Goal: Information Seeking & Learning: Learn about a topic

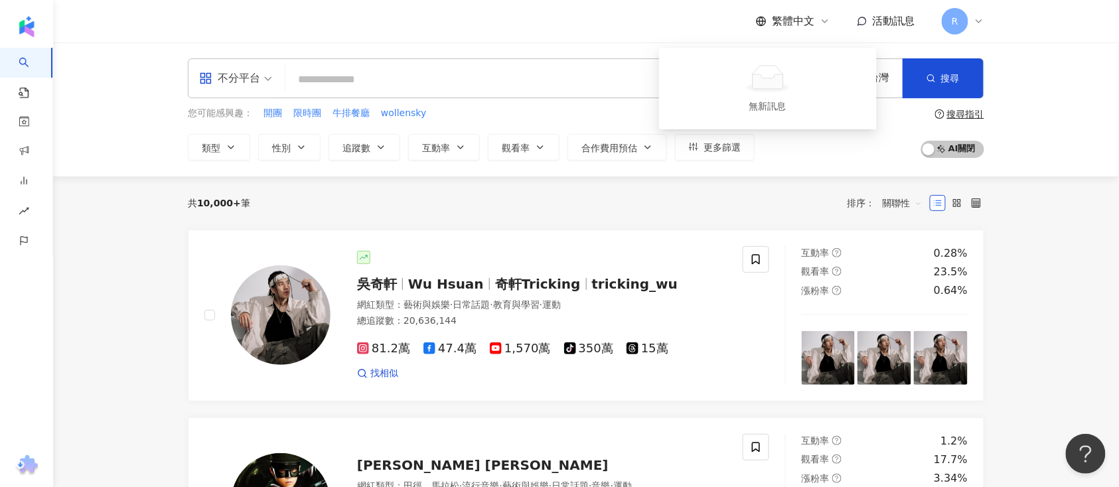
click at [876, 27] on span "活動訊息" at bounding box center [893, 21] width 42 height 13
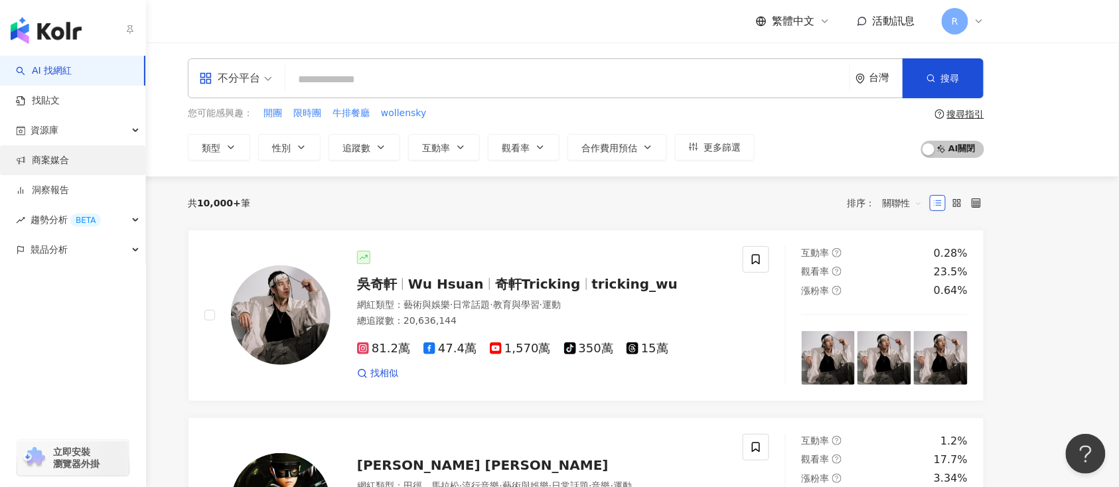
click at [69, 154] on link "商案媒合" at bounding box center [42, 160] width 53 height 13
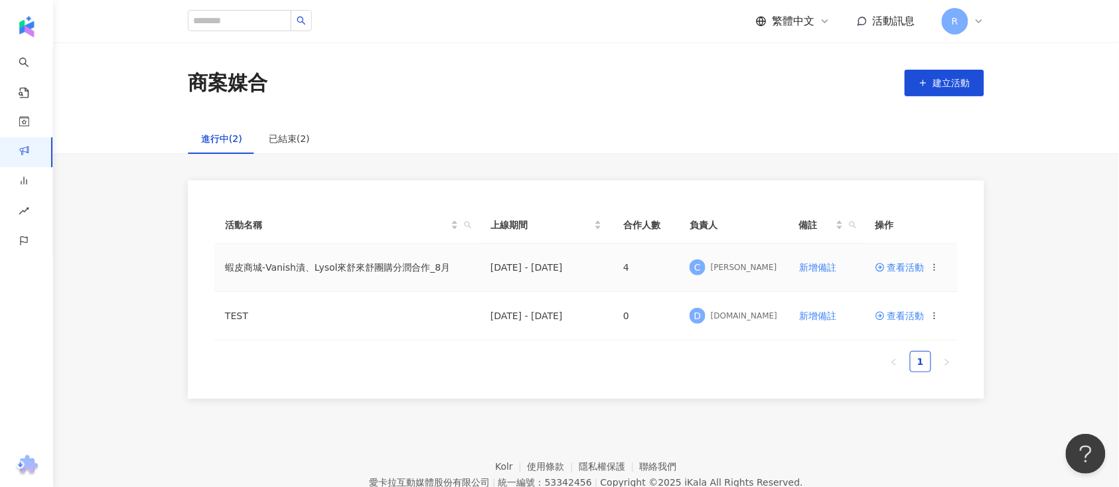
click at [365, 267] on td "蝦皮商城-Vanish漬、Lysol來舒來舒團購分潤合作_8月" at bounding box center [346, 267] width 265 height 48
click at [898, 265] on span "查看活動" at bounding box center [899, 267] width 49 height 9
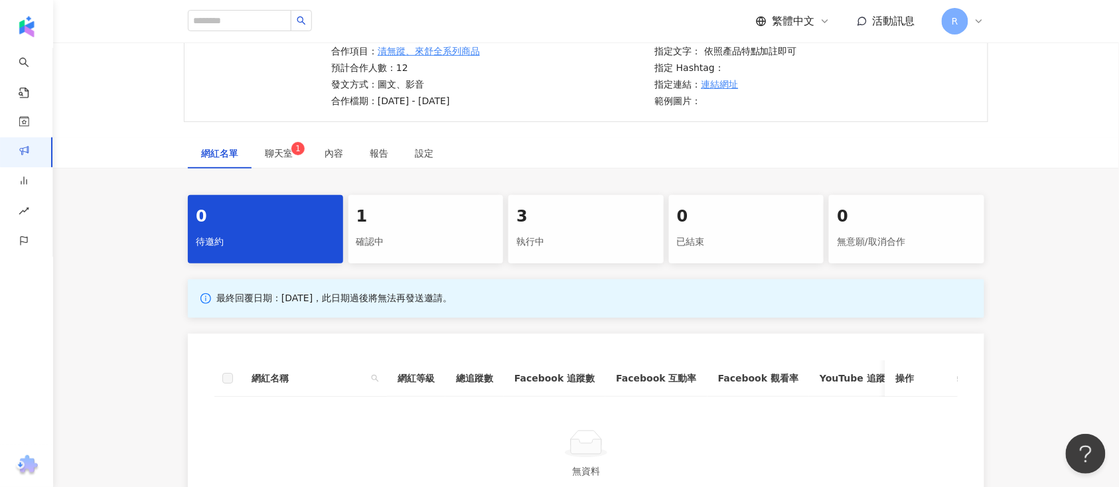
scroll to position [265, 0]
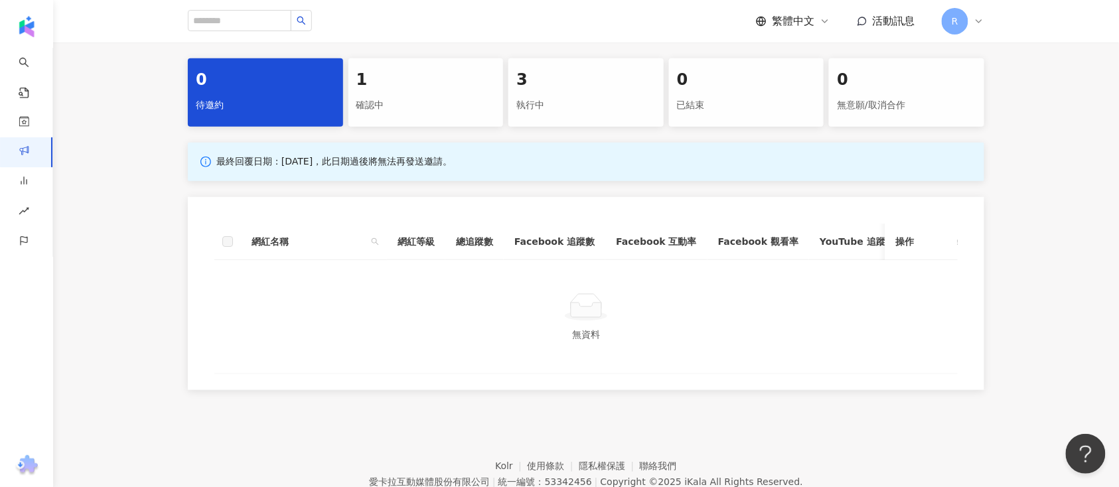
click at [433, 114] on div "確認中" at bounding box center [425, 105] width 139 height 23
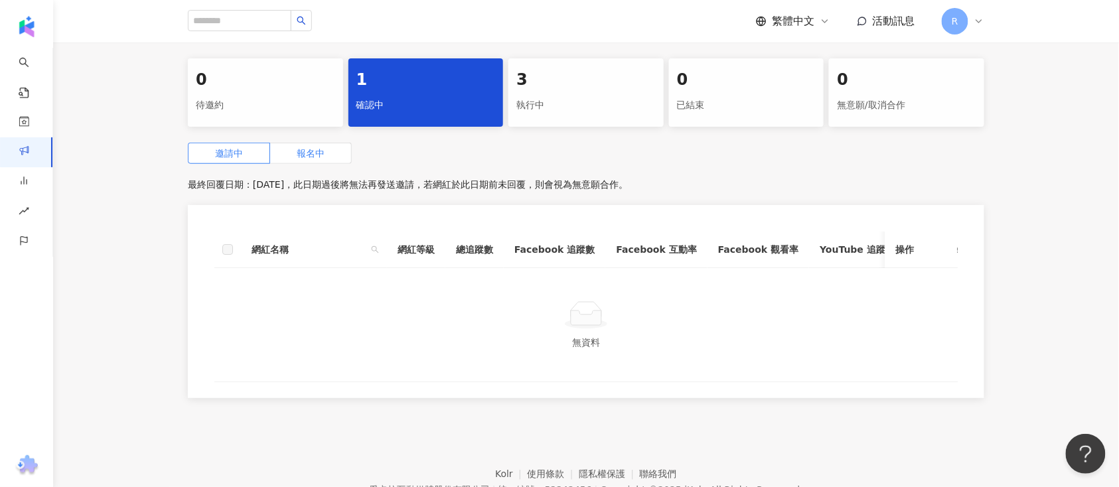
click at [327, 149] on label "報名中" at bounding box center [311, 153] width 82 height 21
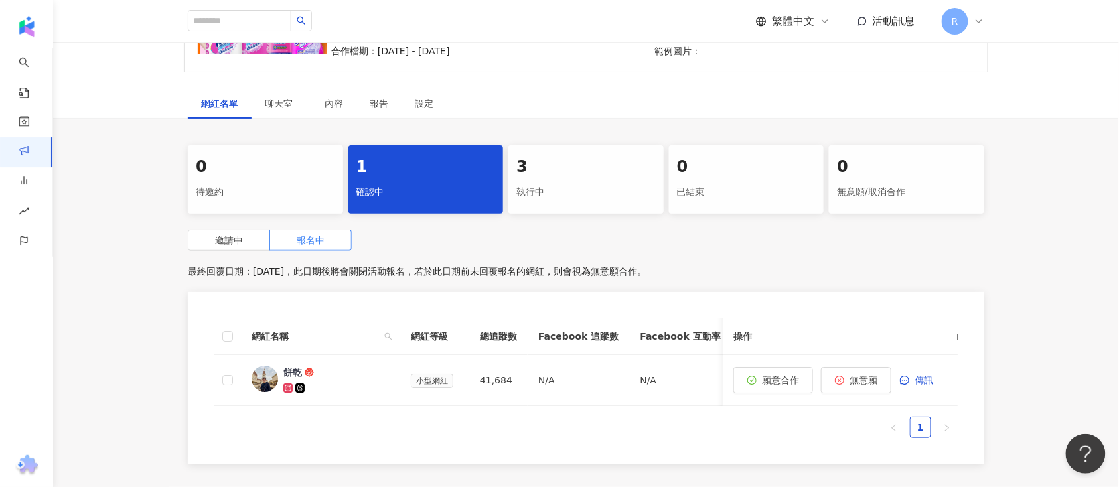
scroll to position [176, 0]
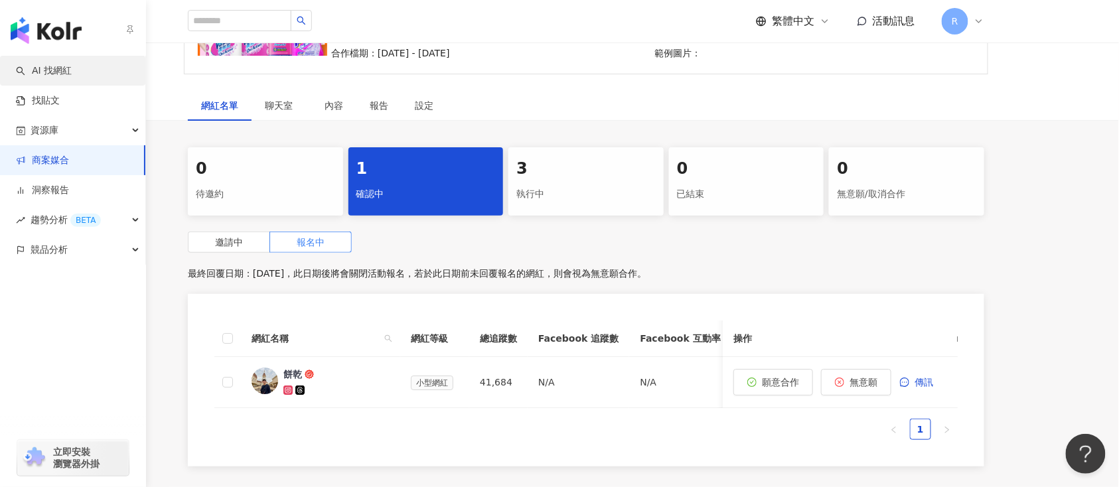
click at [72, 78] on link "AI 找網紅" at bounding box center [44, 70] width 56 height 13
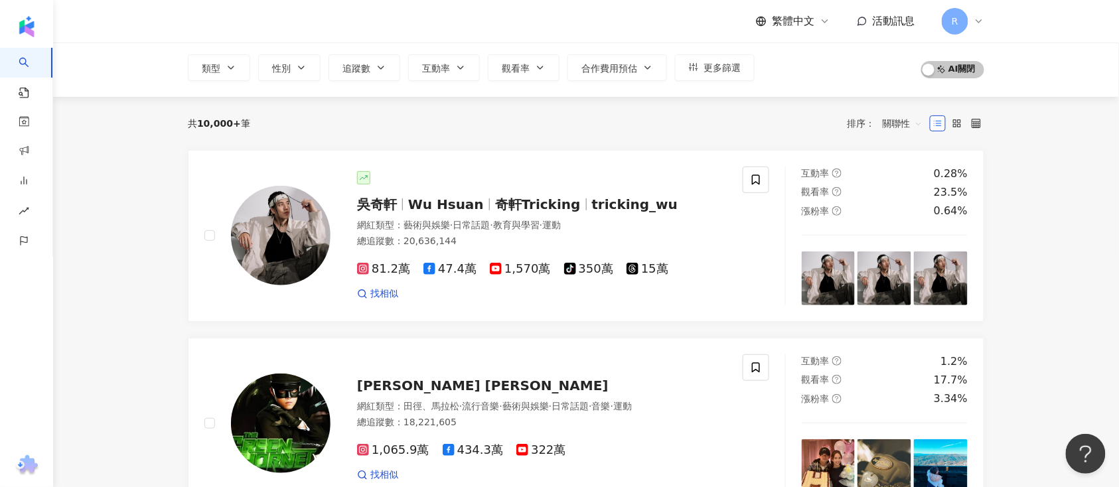
scroll to position [88, 0]
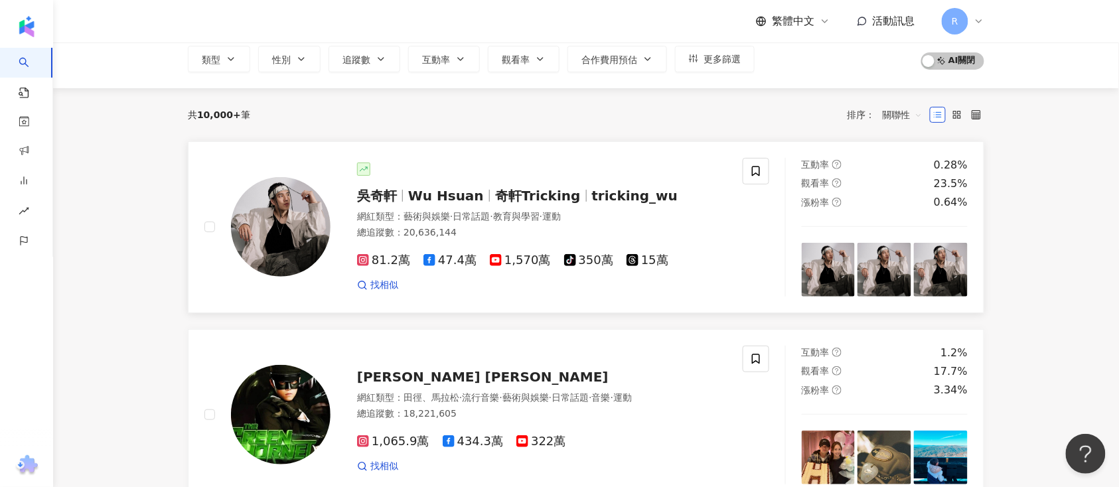
click at [439, 189] on span "Wu Hsuan" at bounding box center [446, 196] width 76 height 16
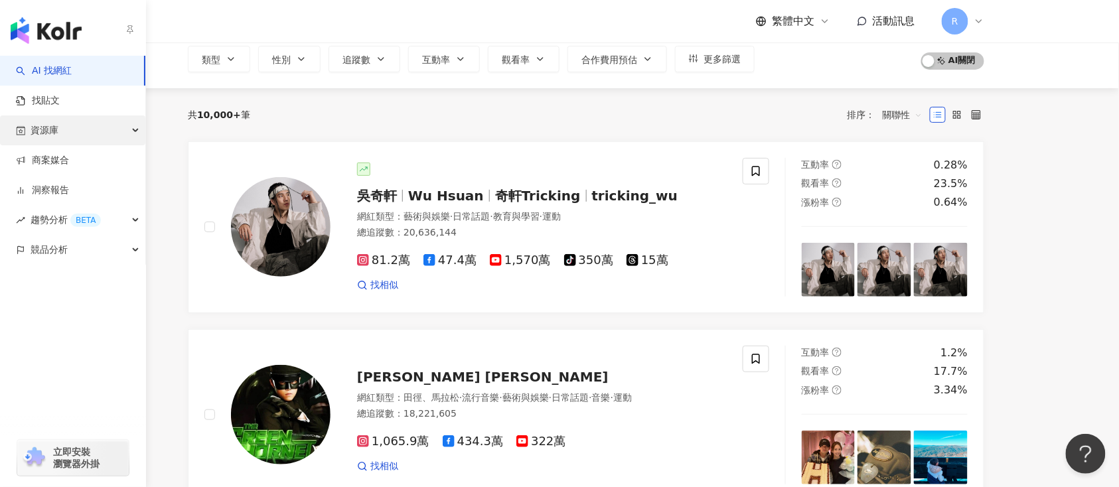
click at [108, 126] on div "資源庫" at bounding box center [72, 130] width 145 height 30
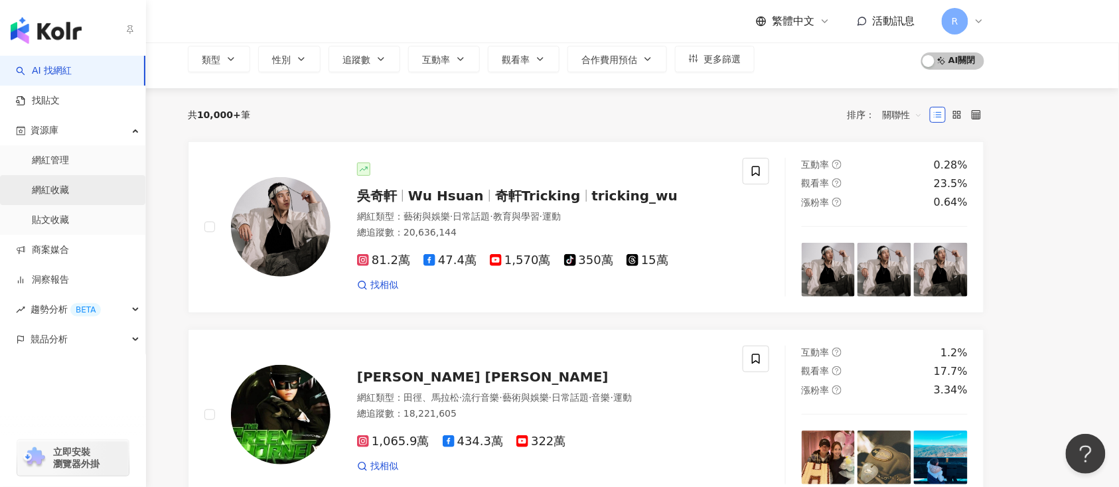
click at [69, 187] on link "網紅收藏" at bounding box center [50, 190] width 37 height 13
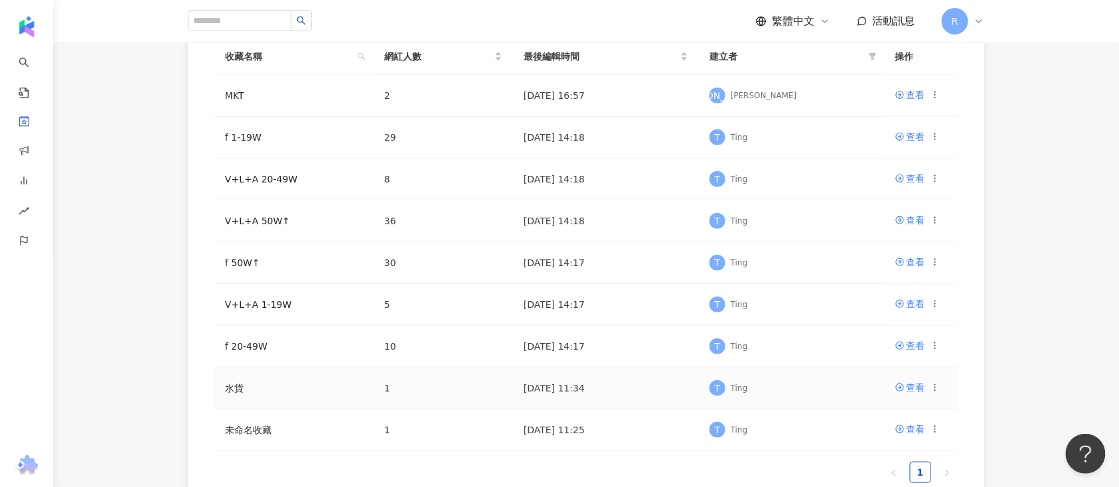
scroll to position [88, 0]
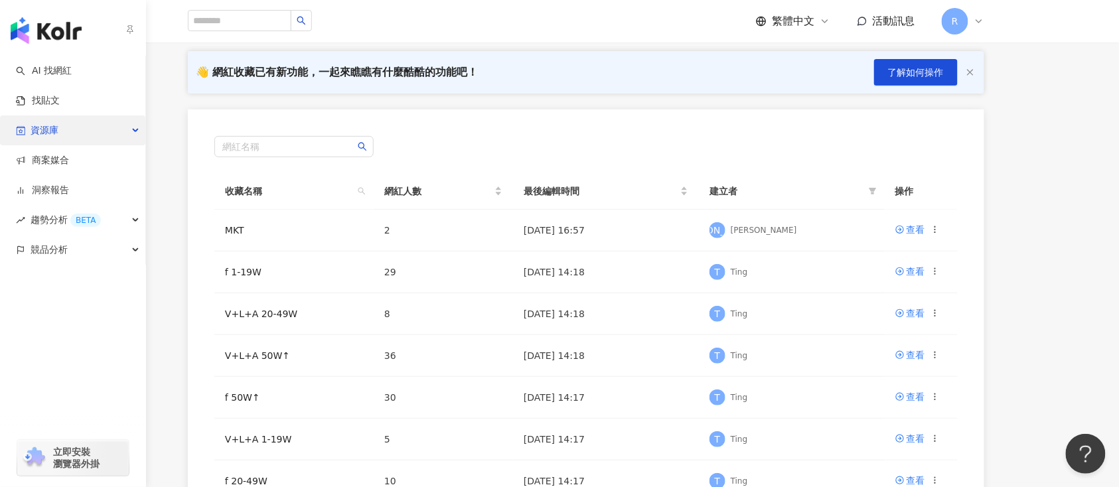
click at [129, 129] on div "資源庫" at bounding box center [72, 130] width 145 height 30
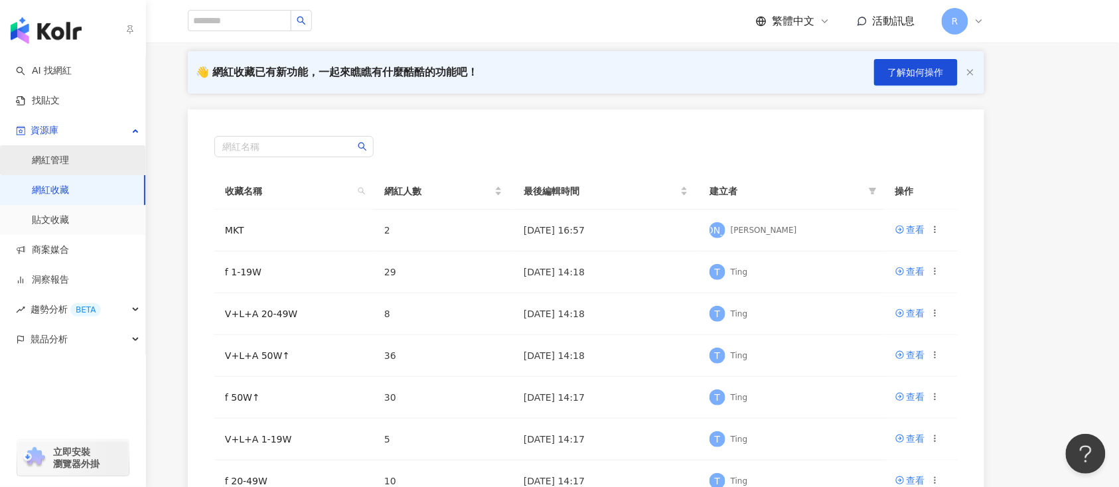
click at [62, 165] on link "網紅管理" at bounding box center [50, 160] width 37 height 13
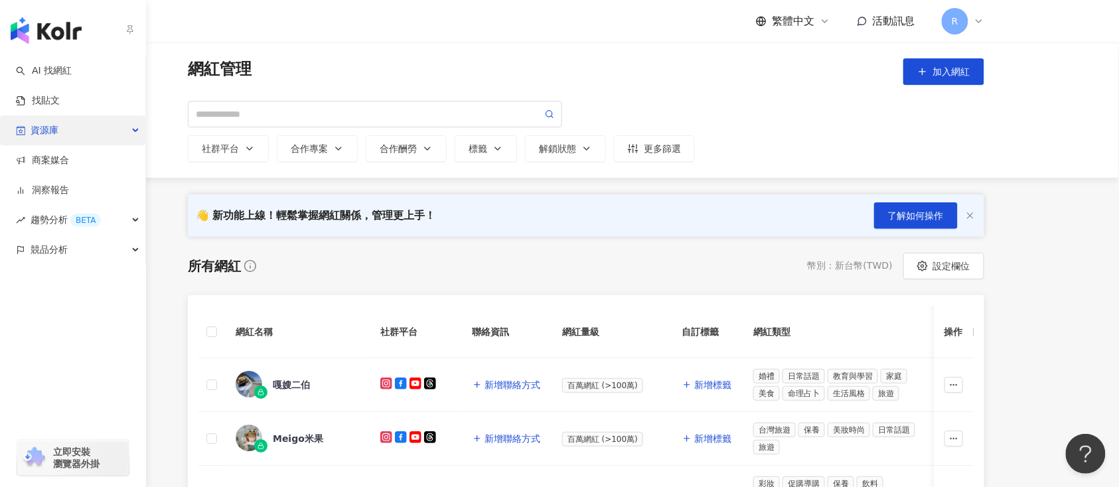
click at [110, 131] on div "資源庫" at bounding box center [72, 130] width 145 height 30
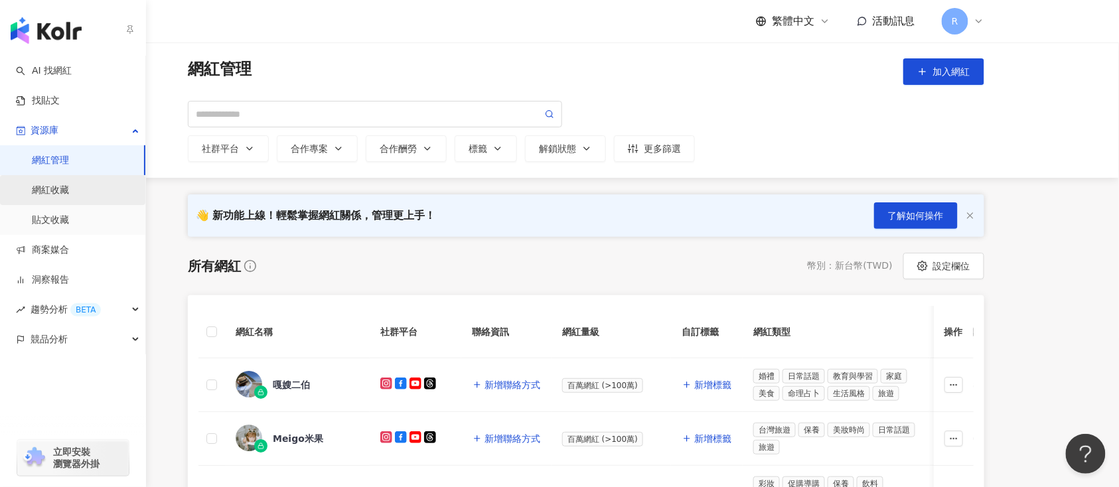
click at [69, 187] on link "網紅收藏" at bounding box center [50, 190] width 37 height 13
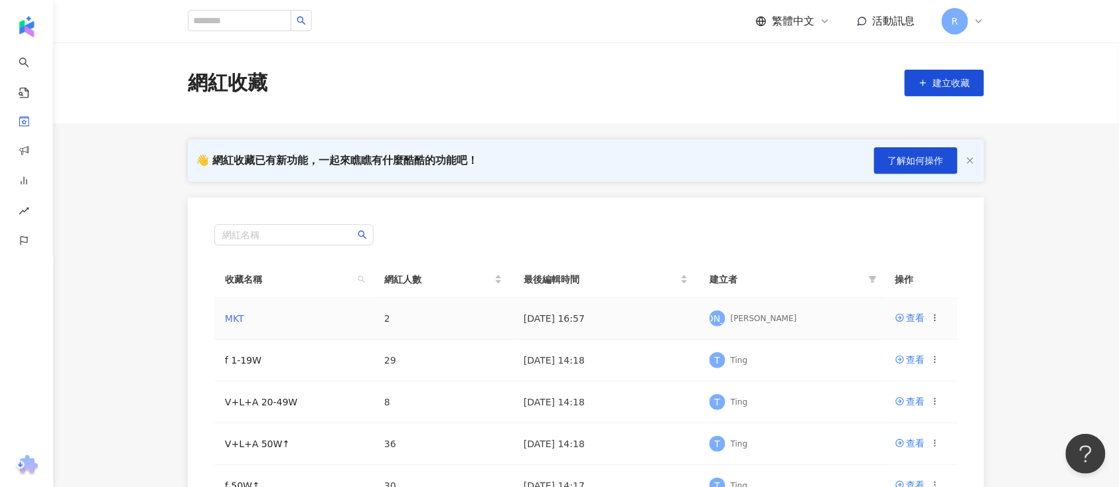
click at [237, 316] on link "MKT" at bounding box center [234, 318] width 19 height 11
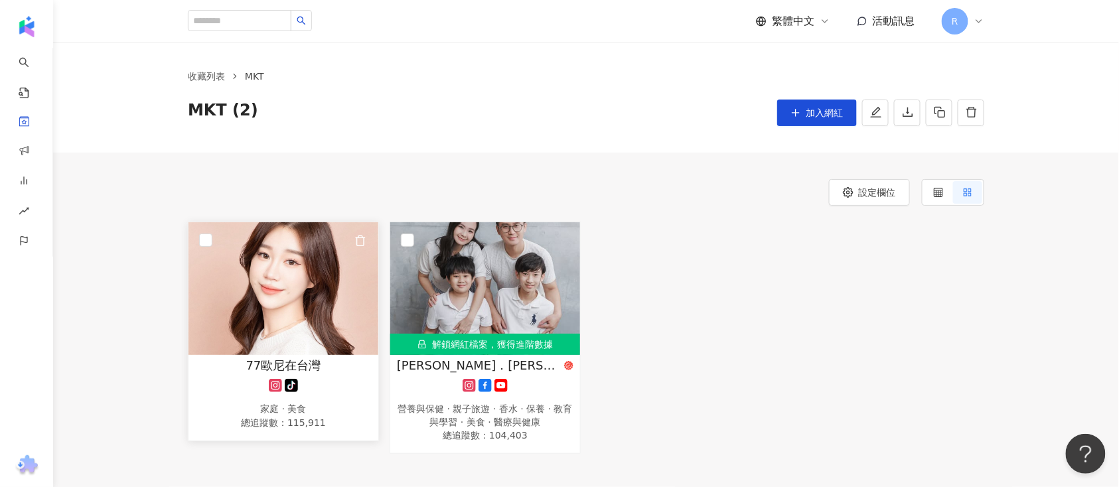
scroll to position [88, 0]
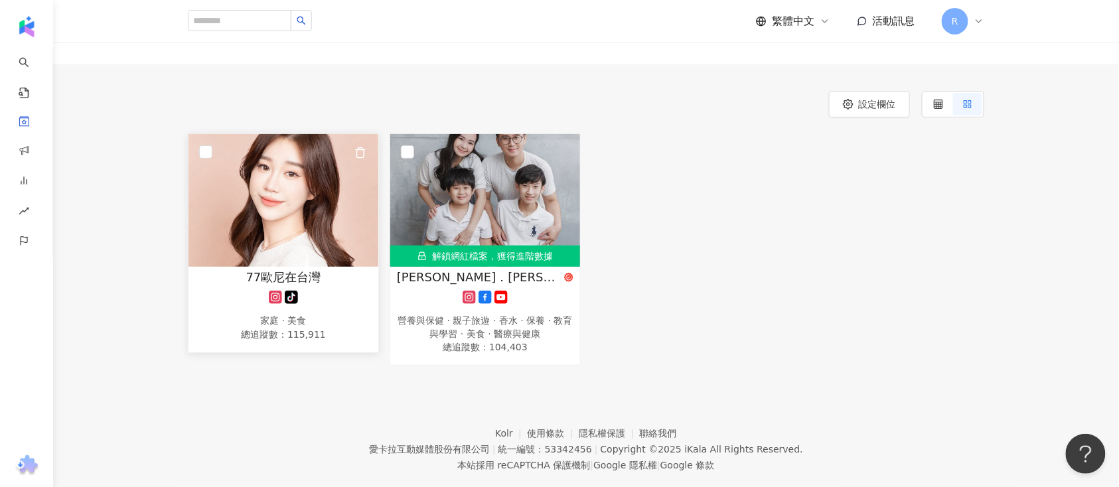
click at [298, 286] on div "77歐尼在台灣 tiktok-icon 家庭 · 美食 總追蹤數 ： 115,911" at bounding box center [283, 306] width 190 height 74
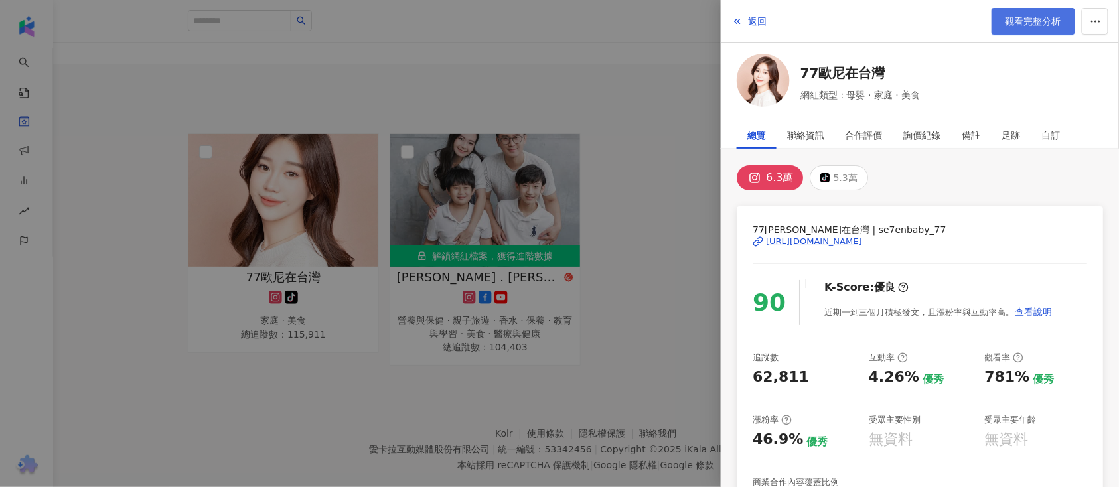
click at [1009, 23] on span "觀看完整分析" at bounding box center [1033, 21] width 56 height 11
click at [0, 345] on div at bounding box center [559, 243] width 1119 height 487
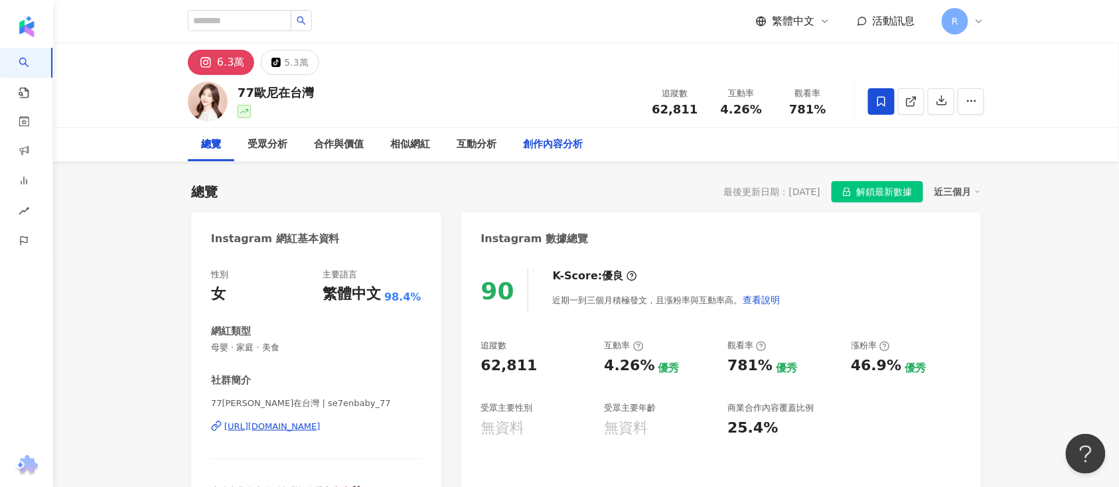
click at [549, 151] on div "創作內容分析" at bounding box center [553, 145] width 60 height 16
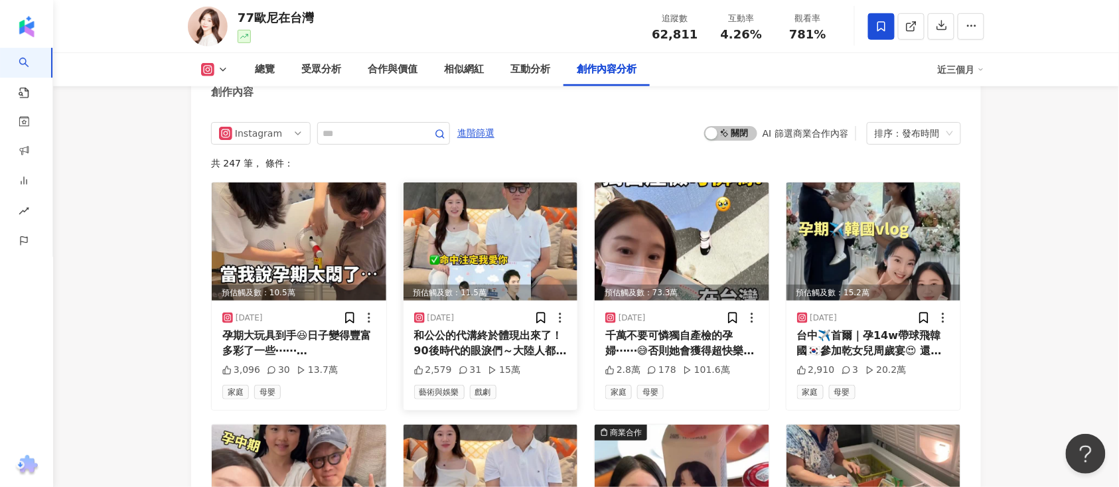
scroll to position [3467, 0]
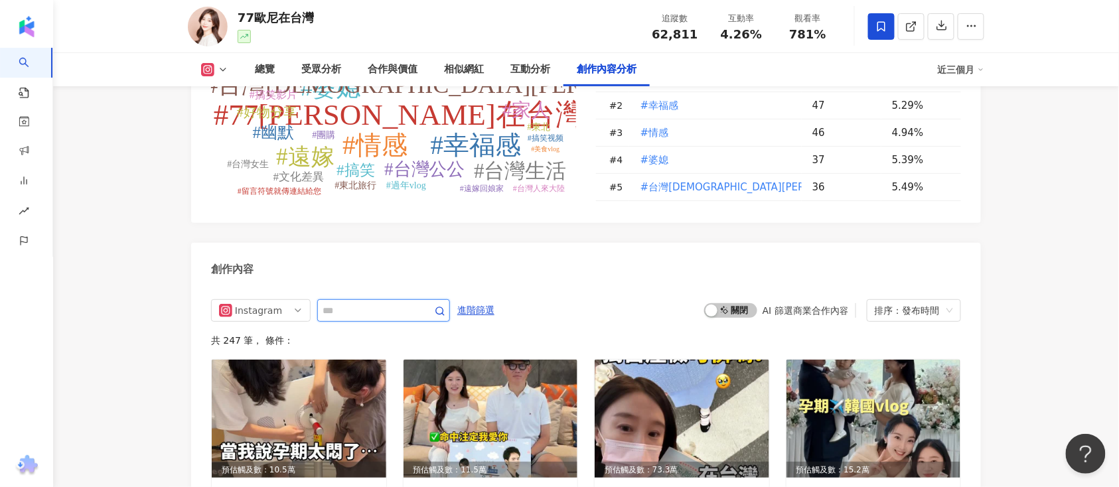
click at [415, 303] on input "text" at bounding box center [368, 311] width 93 height 16
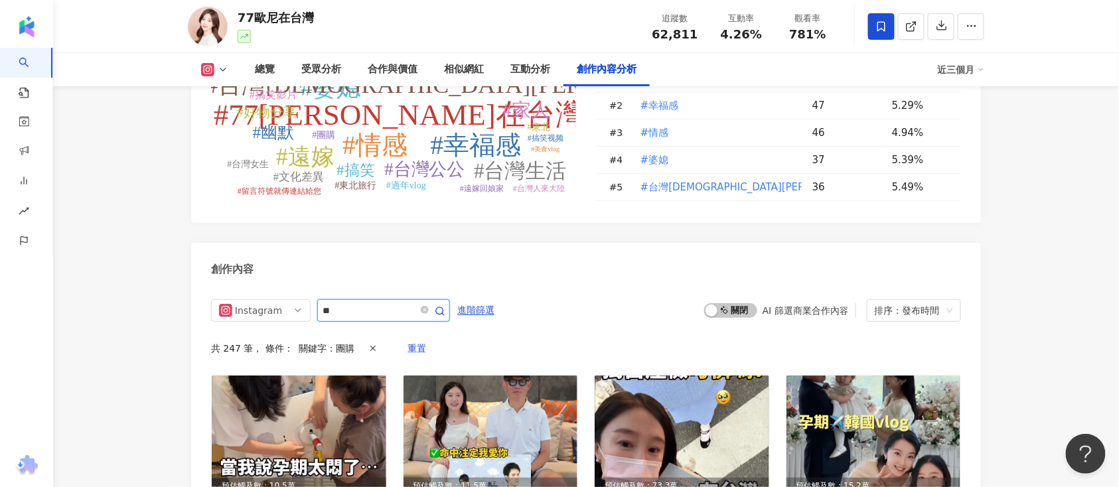
scroll to position [3582, 0]
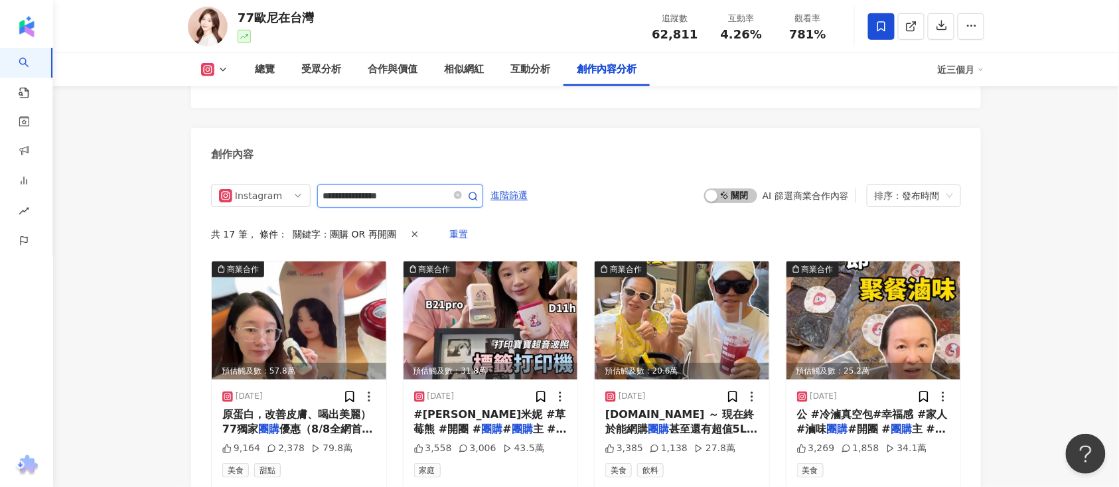
type input "**********"
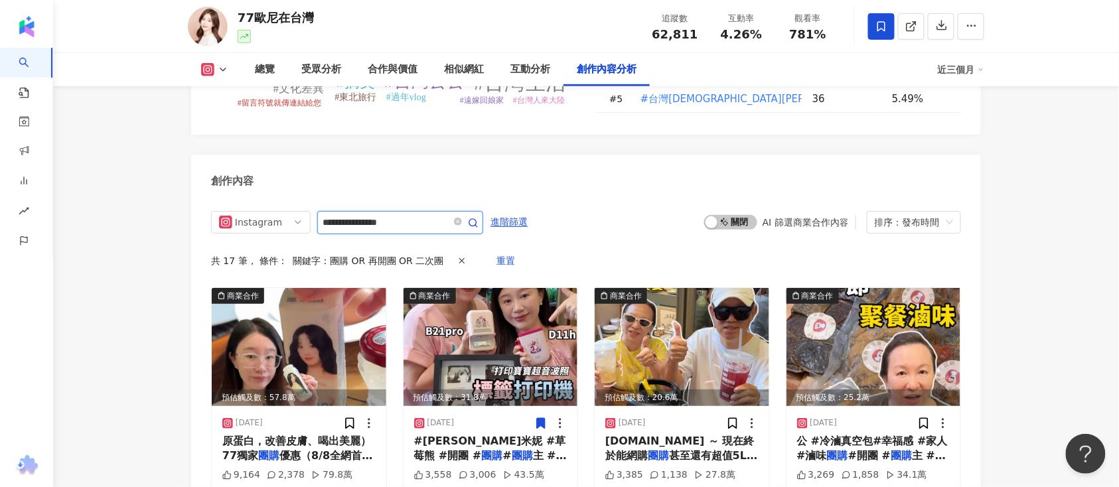
scroll to position [3494, 0]
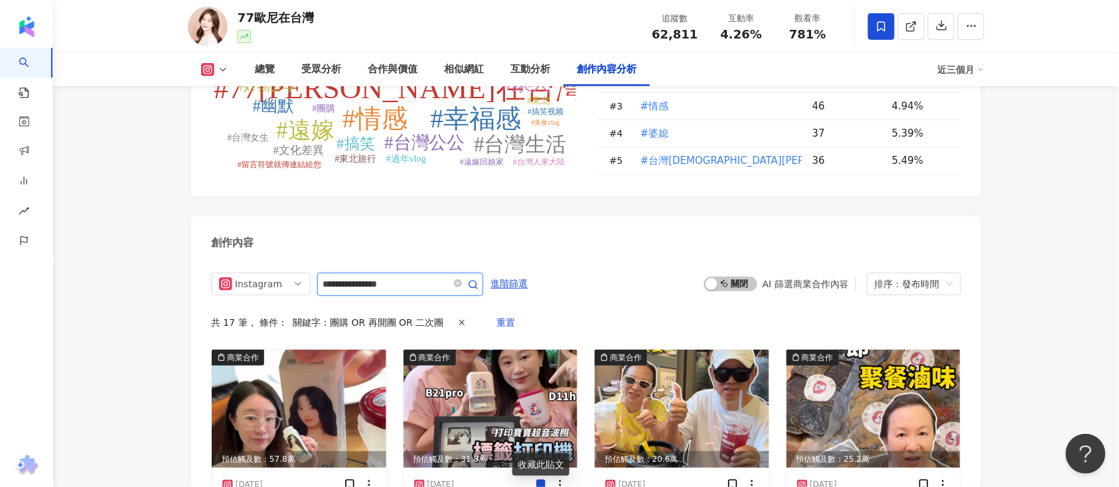
click at [472, 279] on icon "button" at bounding box center [473, 284] width 11 height 11
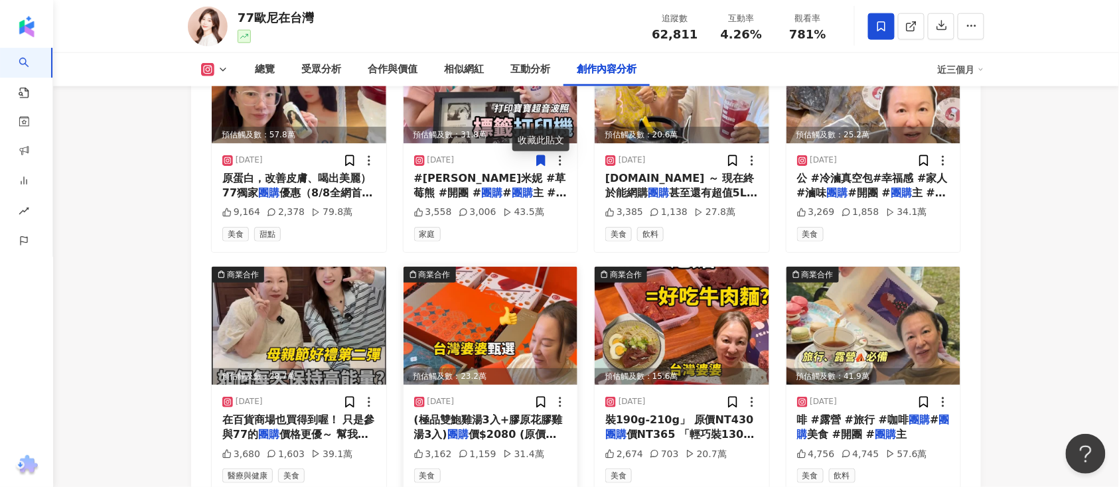
scroll to position [4113, 0]
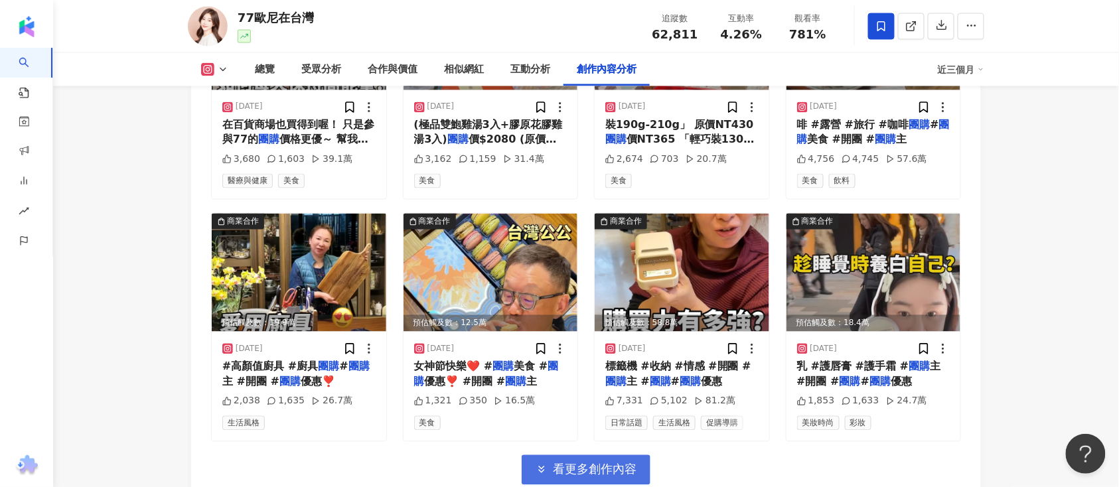
click at [582, 462] on span "看更多創作內容" at bounding box center [595, 469] width 84 height 15
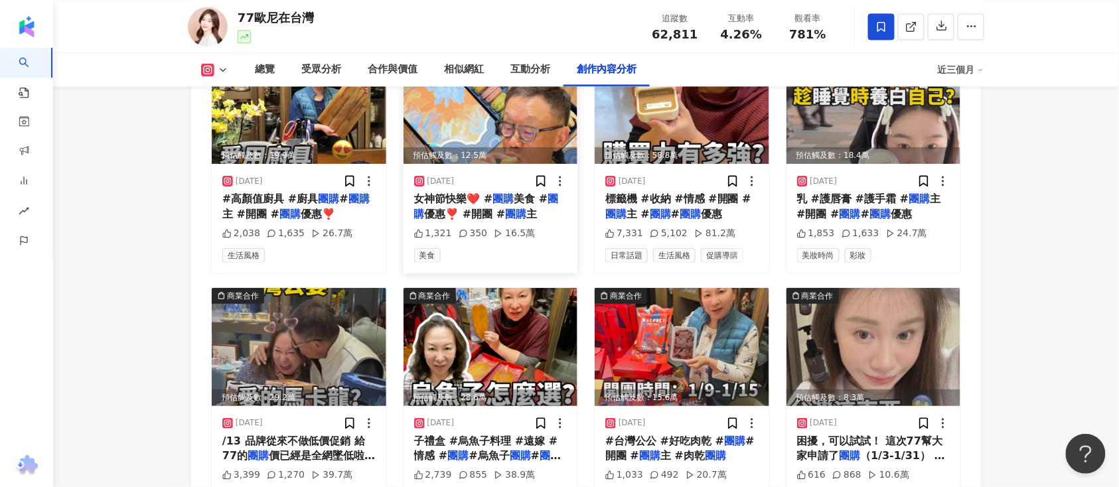
scroll to position [4290, 0]
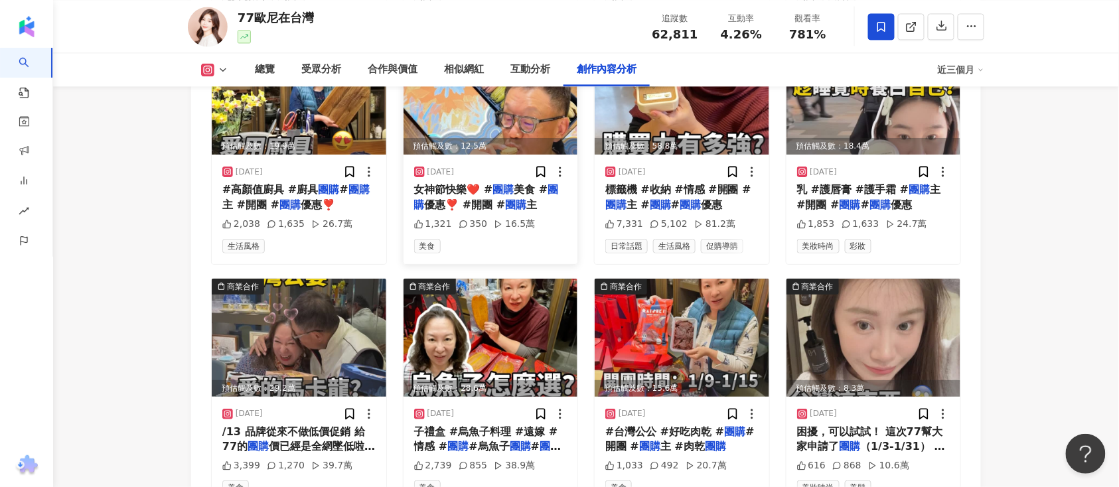
click at [506, 218] on div "16.5萬" at bounding box center [514, 224] width 41 height 13
click at [466, 218] on div "350" at bounding box center [472, 224] width 29 height 13
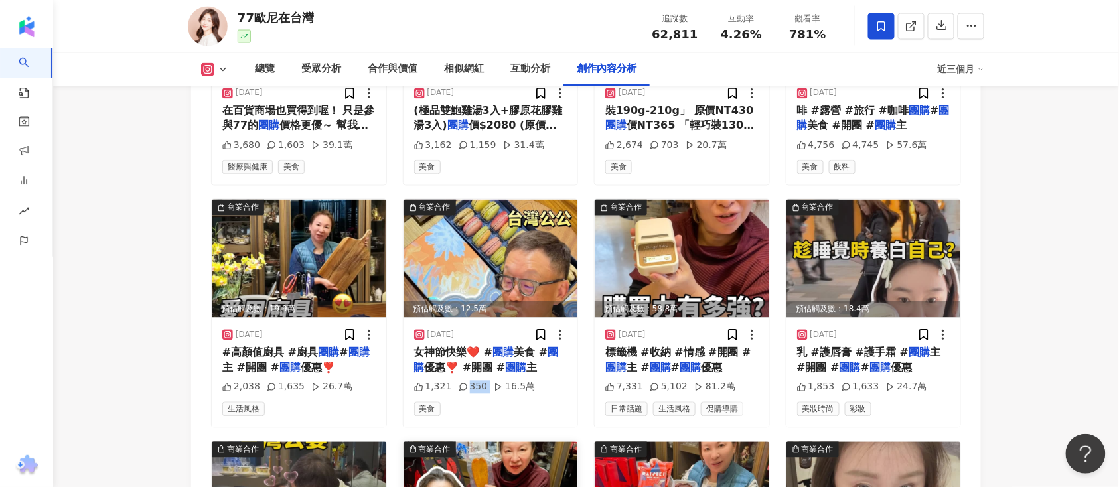
scroll to position [4113, 0]
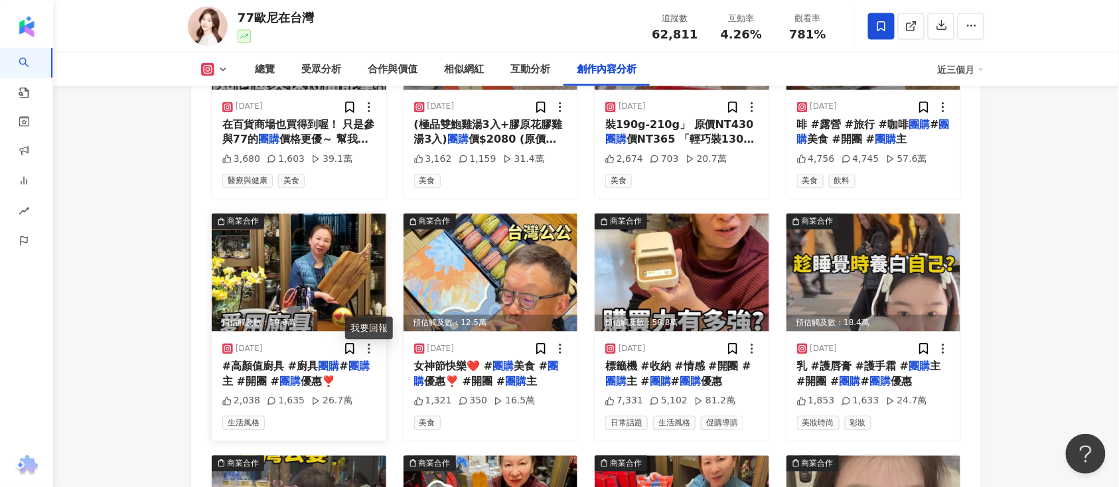
click at [369, 348] on circle at bounding box center [368, 348] width 1 height 1
click at [282, 395] on div "1,635" at bounding box center [286, 401] width 38 height 13
click at [273, 360] on span "#高顏值廚具 #廚具" at bounding box center [270, 366] width 96 height 13
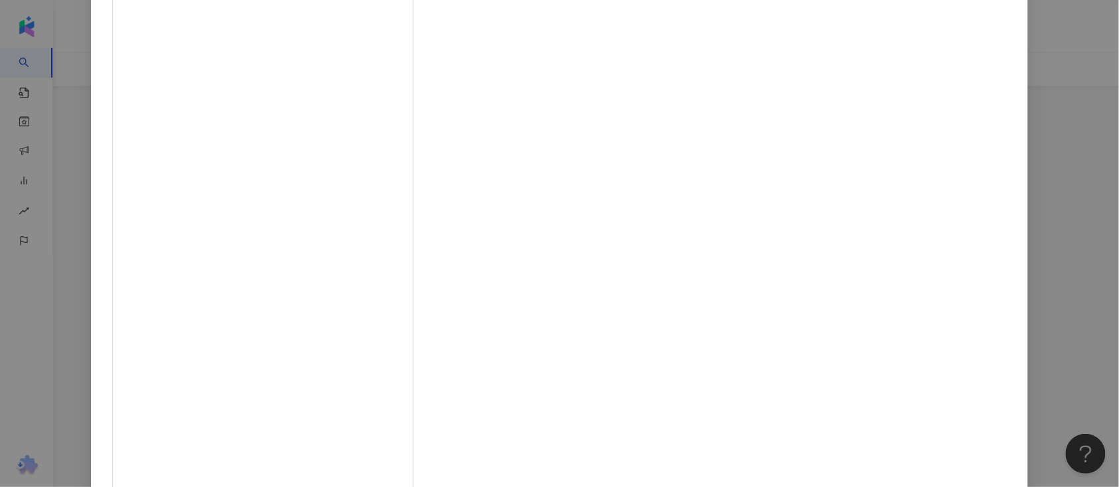
scroll to position [0, 0]
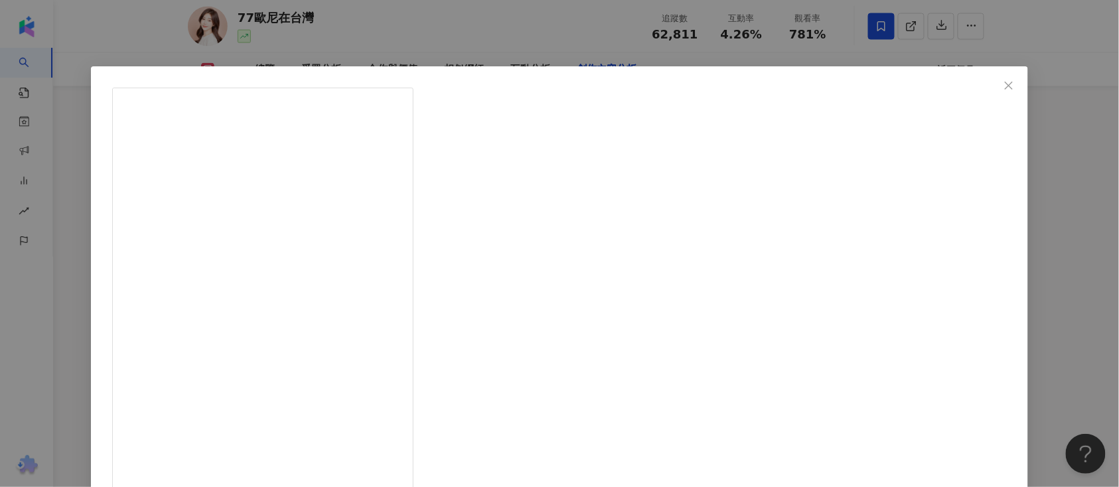
click at [890, 268] on div "77[PERSON_NAME]在台灣 [DATE] #留言符號就傳連結給您🔗 婆婆廚藝好的秘訣？這些廚具簡直幫大忙！😍 #婆媳 #77[PERSON_NAME…" at bounding box center [559, 243] width 1119 height 487
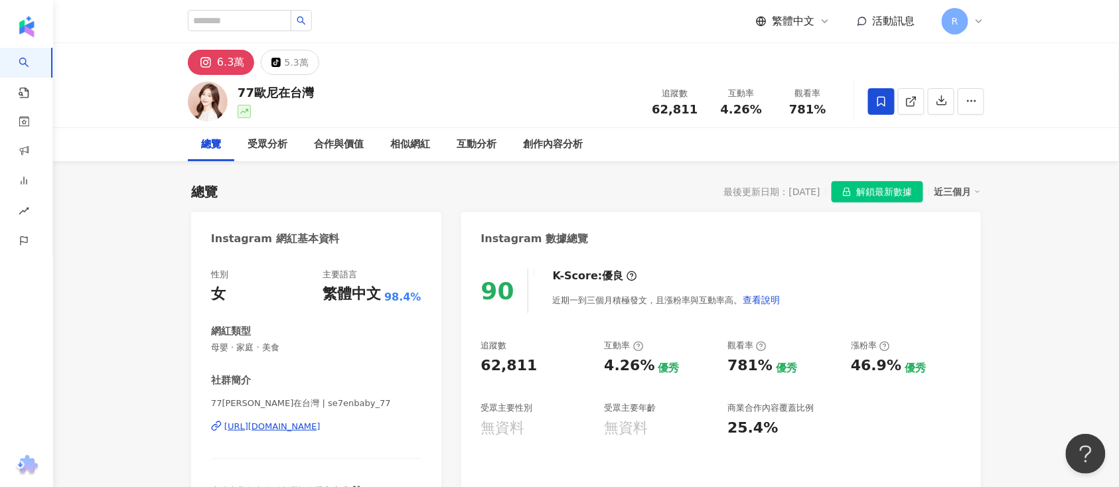
click at [212, 116] on img at bounding box center [208, 102] width 40 height 40
click at [220, 109] on img at bounding box center [208, 102] width 40 height 40
click at [221, 109] on img at bounding box center [208, 102] width 40 height 40
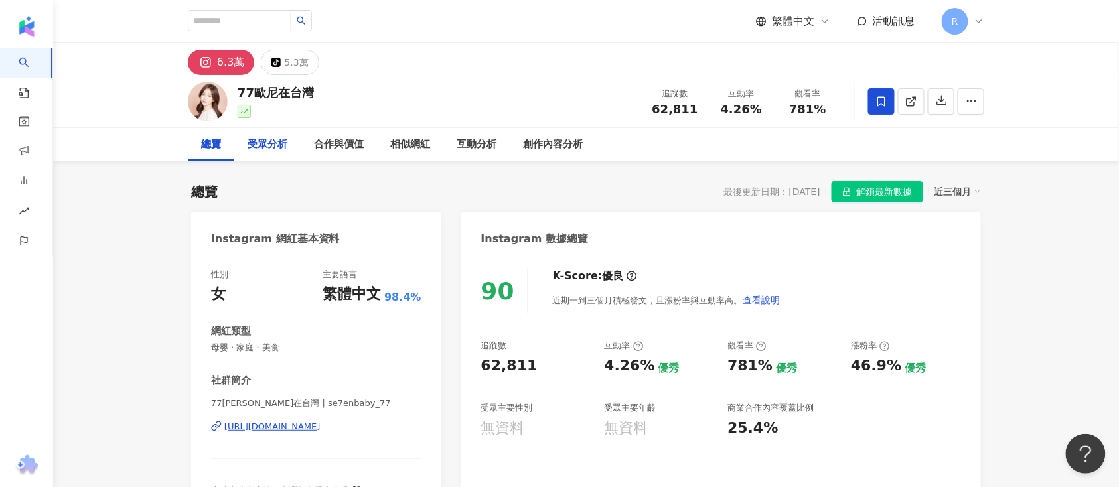
click at [273, 145] on div "受眾分析" at bounding box center [267, 145] width 40 height 16
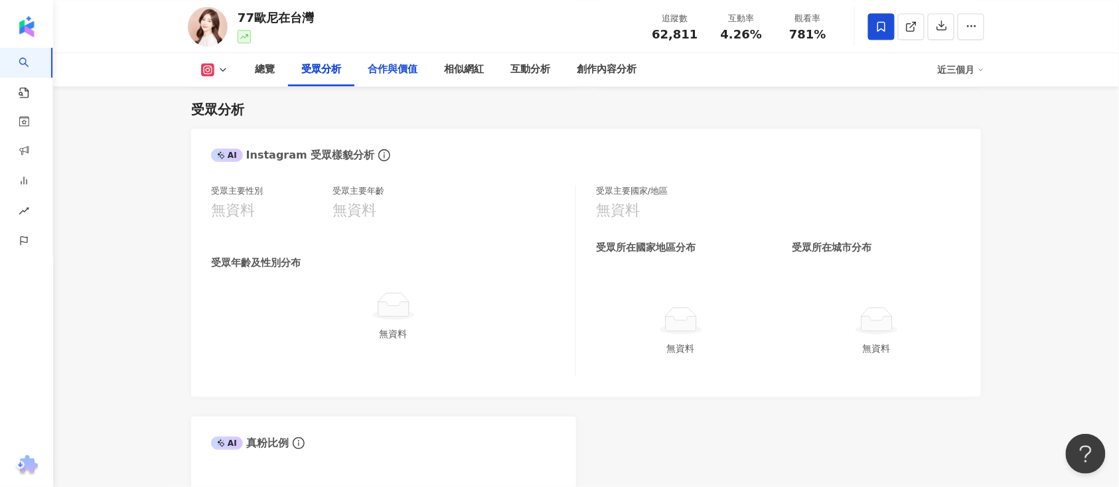
click at [426, 60] on div "合作與價值" at bounding box center [392, 69] width 76 height 33
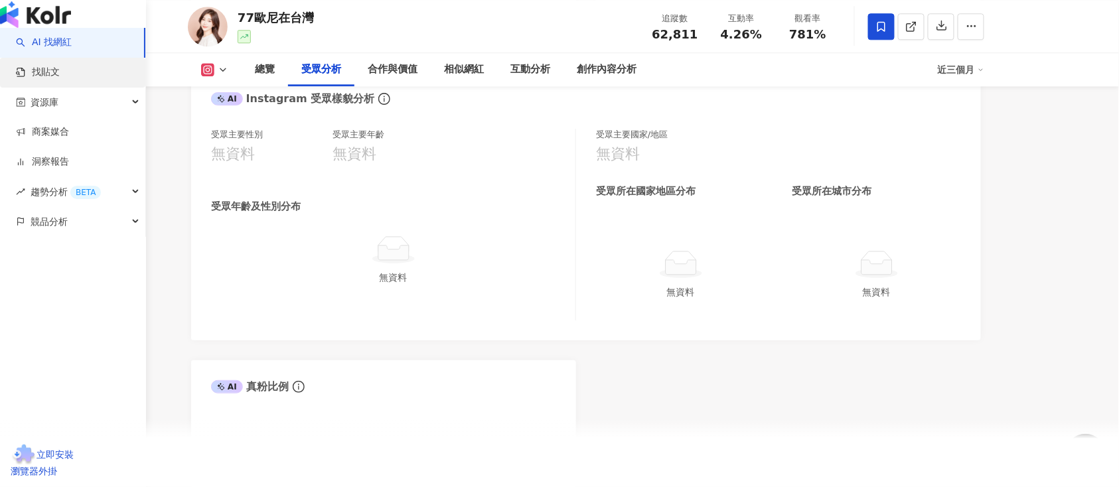
scroll to position [1181, 0]
click at [44, 79] on link "找貼文" at bounding box center [38, 72] width 44 height 13
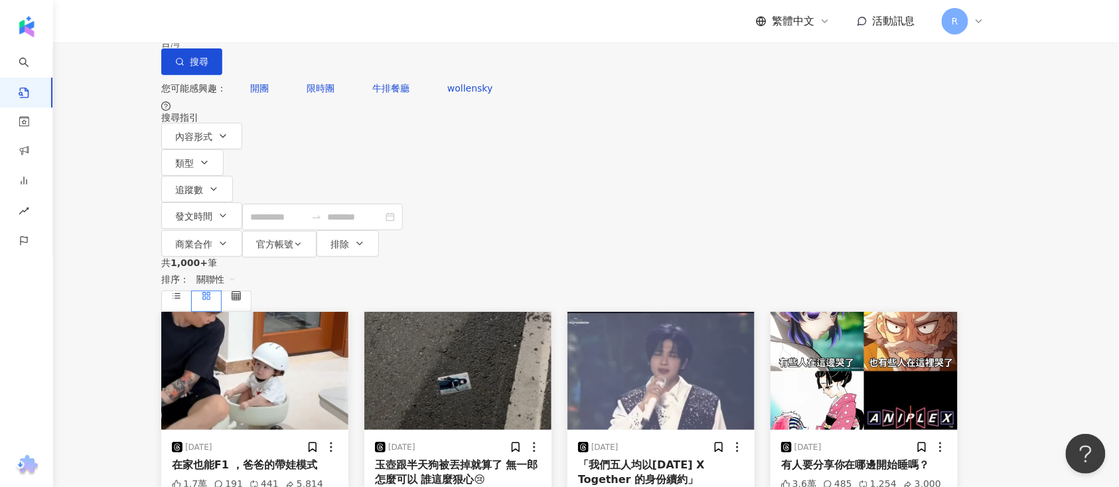
click at [364, 29] on input "search" at bounding box center [307, 14] width 121 height 29
type input "*"
click at [228, 210] on icon "button" at bounding box center [223, 215] width 11 height 11
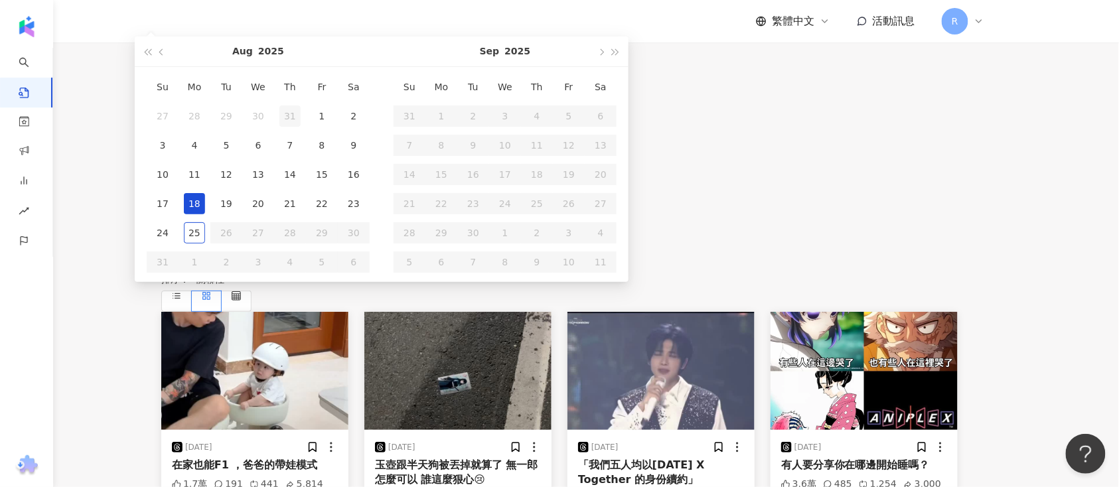
type input "**********"
click at [169, 66] on button "button" at bounding box center [162, 51] width 15 height 30
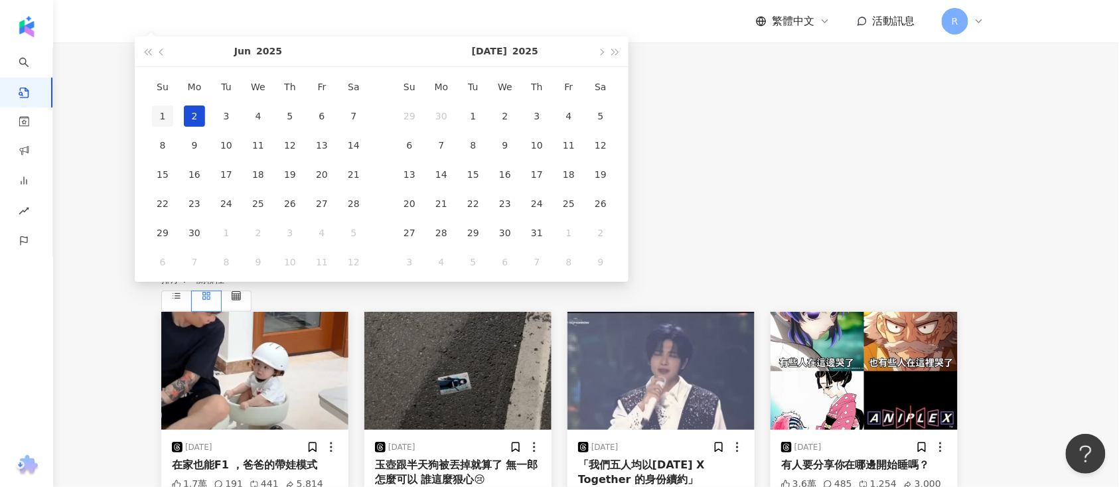
type input "**********"
click at [173, 127] on div "1" at bounding box center [162, 115] width 21 height 21
type input "**********"
click at [608, 66] on button "button" at bounding box center [600, 51] width 15 height 30
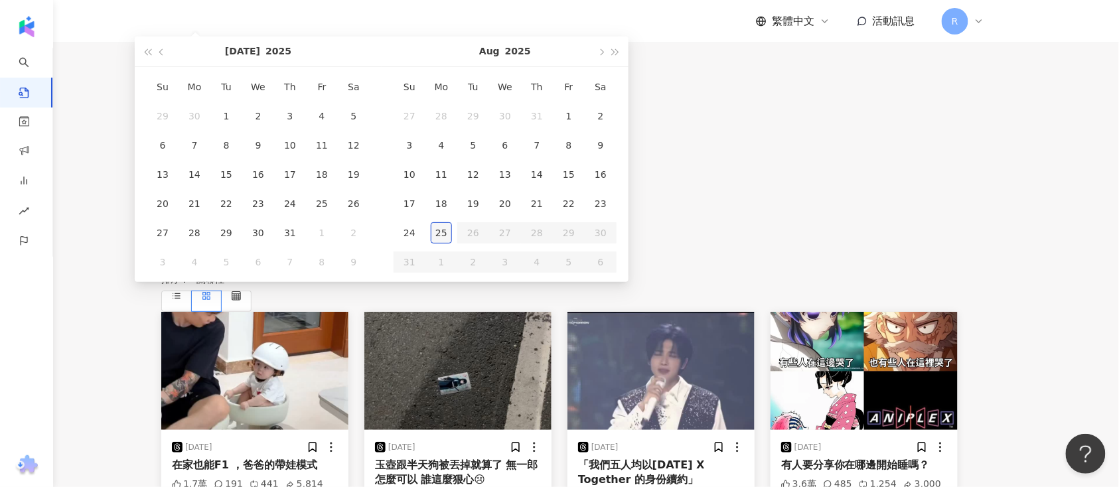
type input "**********"
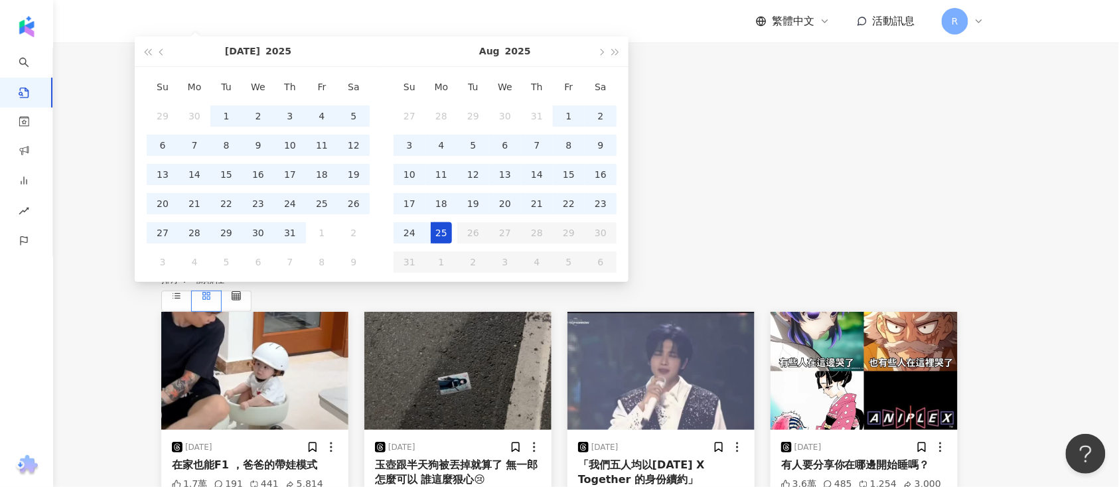
click at [452, 243] on div "25" at bounding box center [441, 232] width 21 height 21
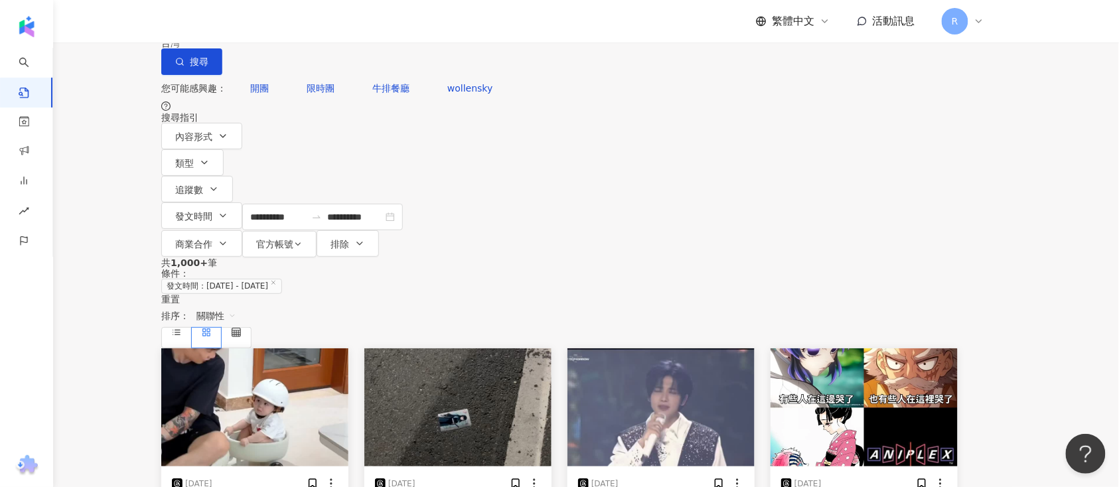
click at [405, 57] on div "**********" at bounding box center [559, 128] width 1119 height 257
click at [368, 29] on input "search" at bounding box center [307, 14] width 121 height 29
type input "*"
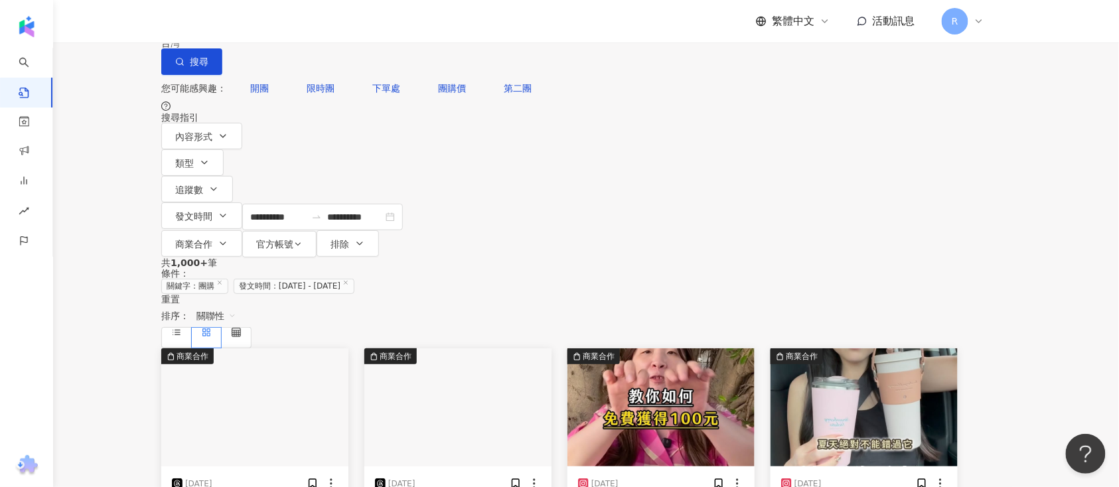
type input "*"
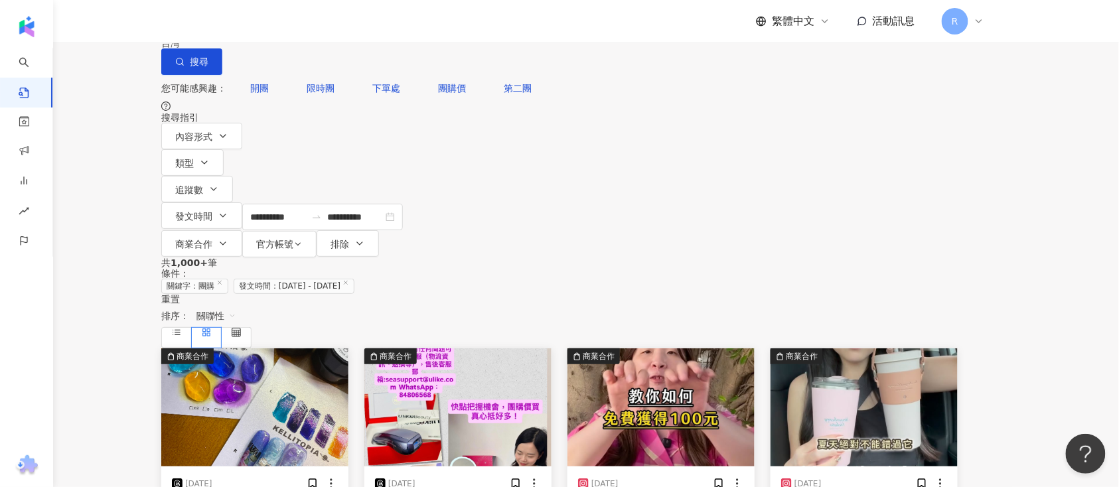
type input "**"
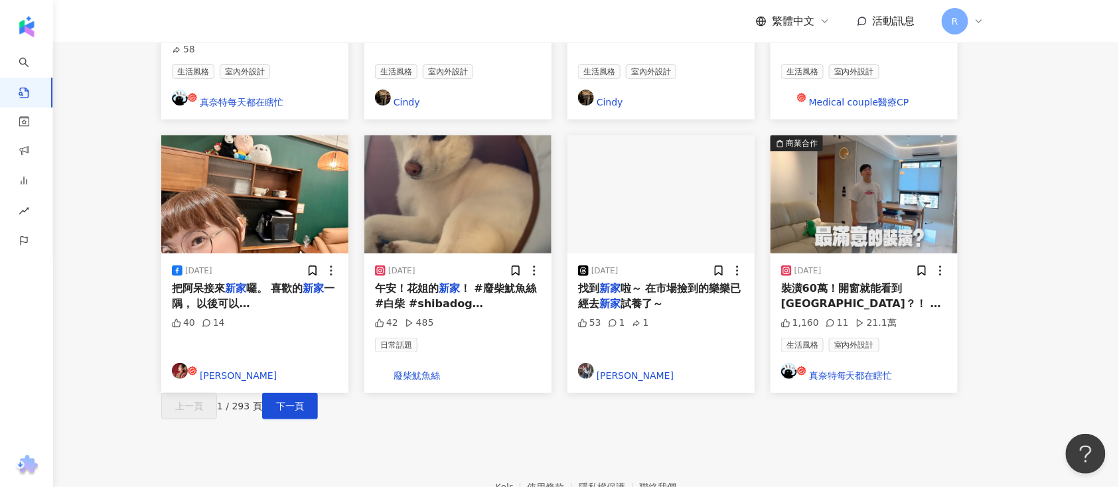
scroll to position [807, 0]
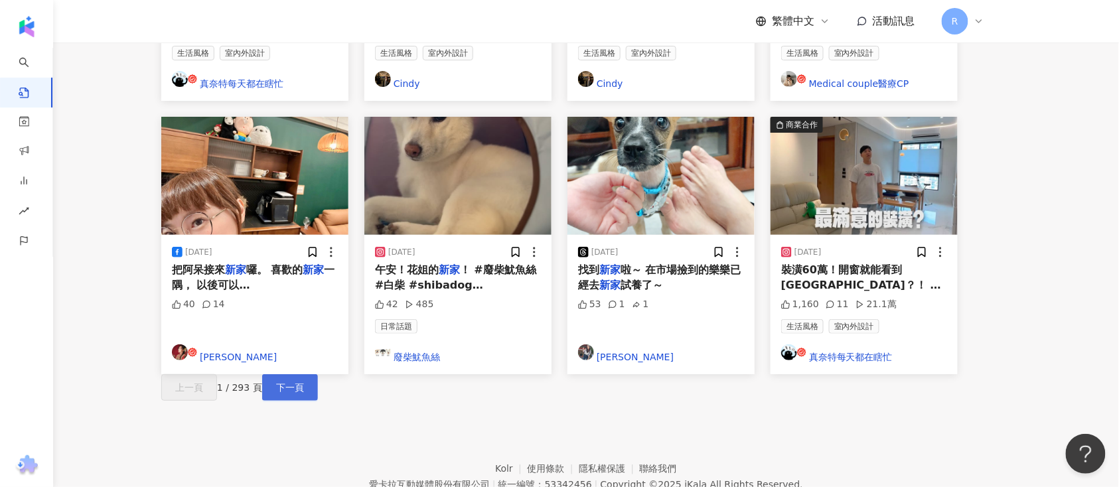
click at [304, 382] on span "下一頁" at bounding box center [290, 387] width 28 height 11
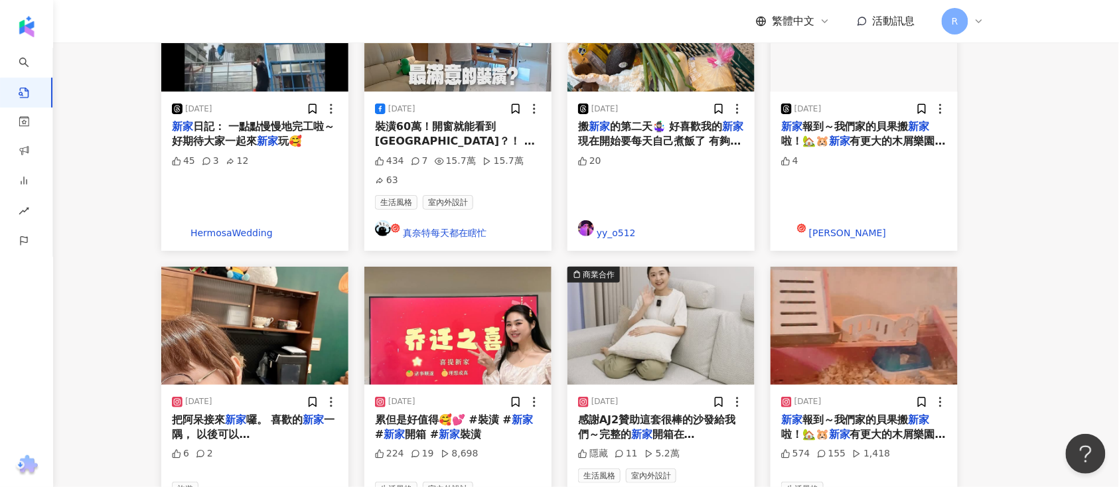
scroll to position [11, 0]
